Goal: Task Accomplishment & Management: Manage account settings

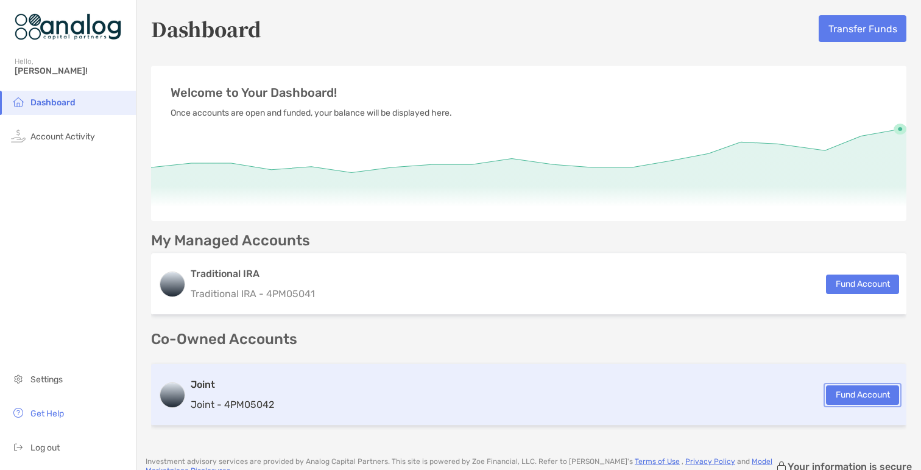
click at [850, 391] on button "Fund Account" at bounding box center [862, 395] width 73 height 19
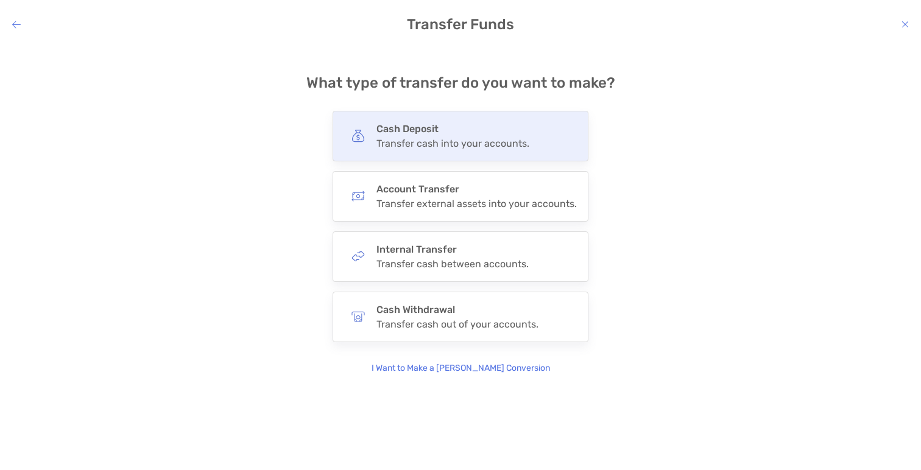
click at [481, 152] on div "Cash Deposit Transfer cash into your accounts." at bounding box center [461, 136] width 256 height 51
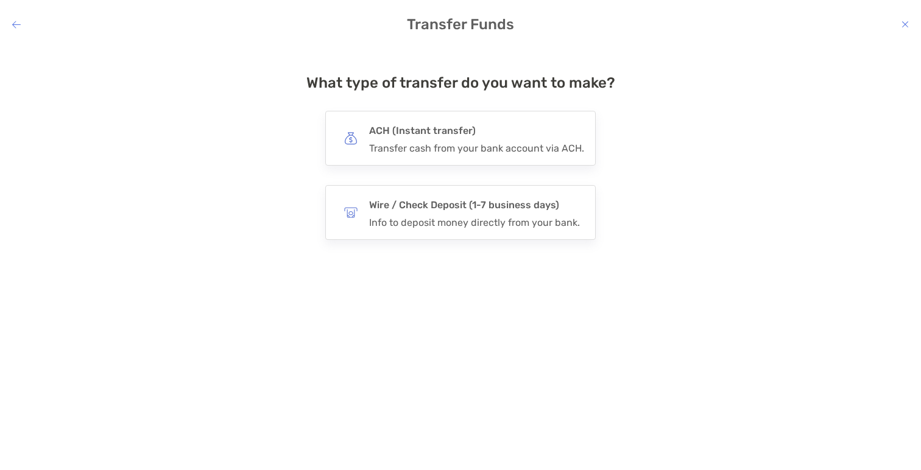
click at [481, 152] on div "Transfer cash from your bank account via ACH." at bounding box center [476, 149] width 215 height 12
click at [0, 0] on input "***" at bounding box center [0, 0] width 0 height 0
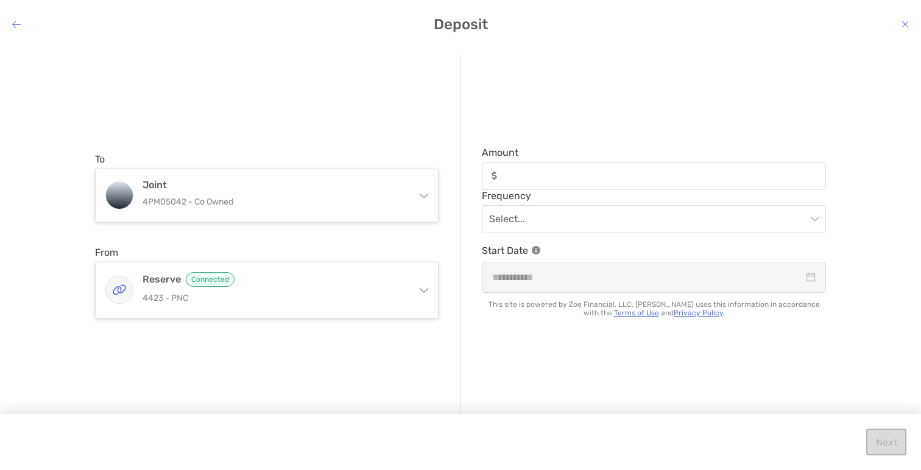
click at [905, 27] on icon "modal" at bounding box center [905, 24] width 7 height 10
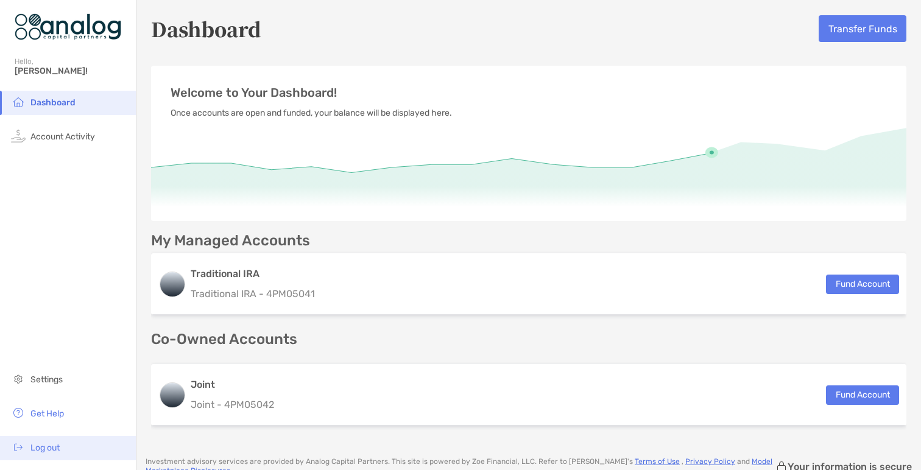
click at [61, 445] on li "Log out" at bounding box center [68, 448] width 136 height 24
